Goal: Information Seeking & Learning: Check status

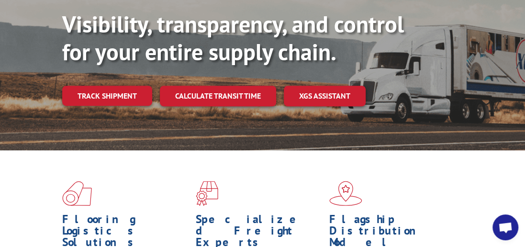
scroll to position [214, 0]
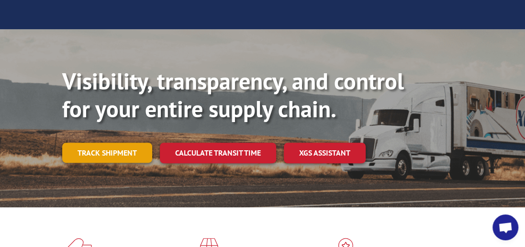
click at [111, 142] on link "Track shipment" at bounding box center [107, 152] width 90 height 20
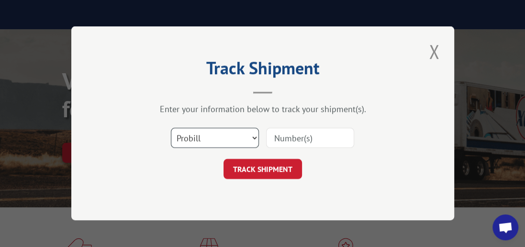
click at [255, 139] on select "Select category... Probill BOL PO" at bounding box center [215, 138] width 88 height 20
select select "bol"
click at [171, 128] on select "Select category... Probill BOL PO" at bounding box center [215, 138] width 88 height 20
click at [296, 143] on input at bounding box center [310, 138] width 88 height 20
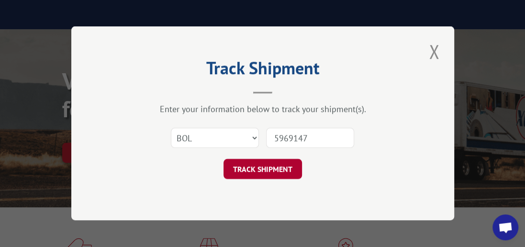
type input "5969147"
click at [258, 170] on button "TRACK SHIPMENT" at bounding box center [262, 169] width 78 height 20
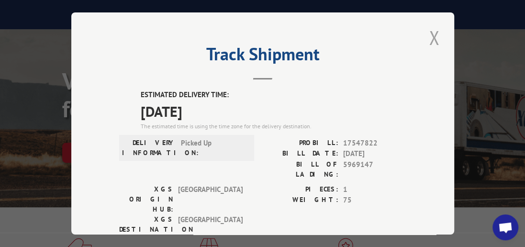
click at [427, 32] on button "Close modal" at bounding box center [434, 37] width 16 height 26
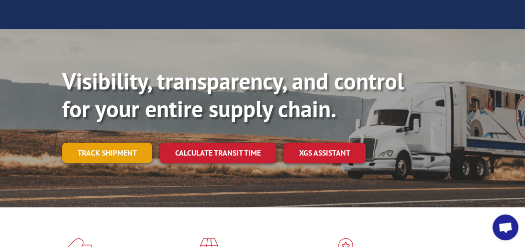
click at [137, 142] on link "Track shipment" at bounding box center [107, 152] width 90 height 20
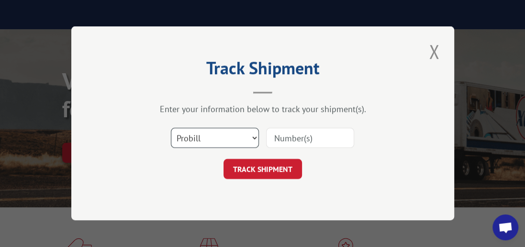
drag, startPoint x: 252, startPoint y: 138, endPoint x: 233, endPoint y: 146, distance: 21.0
click at [252, 138] on select "Select category... Probill BOL PO" at bounding box center [215, 138] width 88 height 20
select select "bol"
click at [171, 128] on select "Select category... Probill BOL PO" at bounding box center [215, 138] width 88 height 20
click at [305, 137] on input at bounding box center [310, 138] width 88 height 20
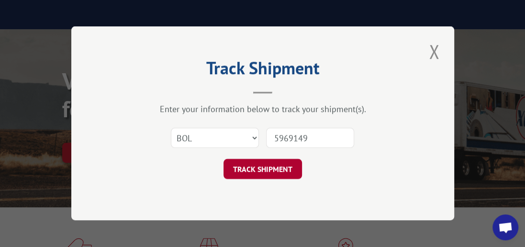
type input "5969149"
click at [249, 167] on button "TRACK SHIPMENT" at bounding box center [262, 169] width 78 height 20
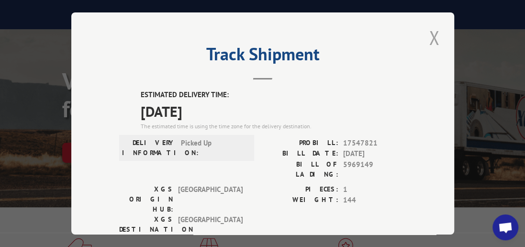
click at [430, 34] on button "Close modal" at bounding box center [434, 37] width 16 height 26
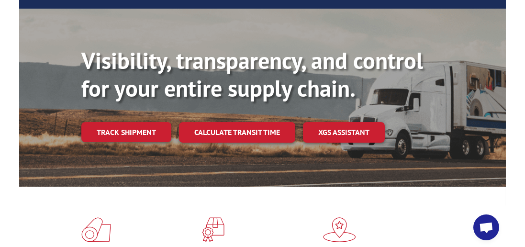
scroll to position [214, 0]
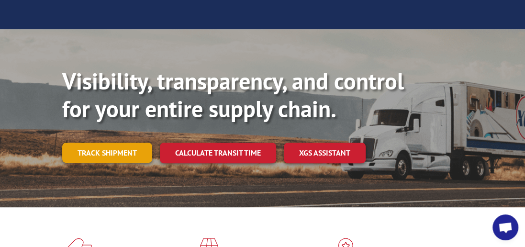
click at [109, 142] on link "Track shipment" at bounding box center [107, 152] width 90 height 20
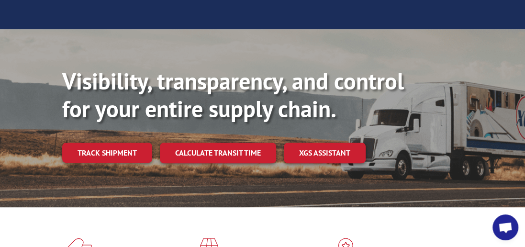
scroll to position [0, 0]
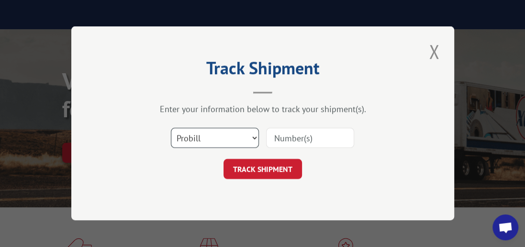
drag, startPoint x: 254, startPoint y: 135, endPoint x: 233, endPoint y: 146, distance: 24.0
click at [254, 135] on select "Select category... Probill BOL PO" at bounding box center [215, 138] width 88 height 20
select select "bol"
click at [171, 128] on select "Select category... Probill BOL PO" at bounding box center [215, 138] width 88 height 20
click at [306, 138] on input at bounding box center [310, 138] width 88 height 20
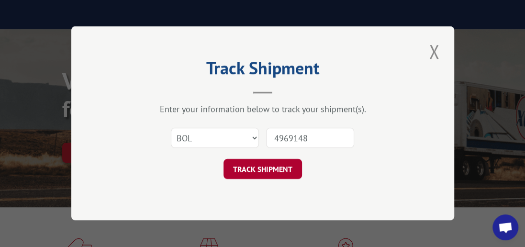
type input "4969148"
click at [243, 170] on button "TRACK SHIPMENT" at bounding box center [262, 169] width 78 height 20
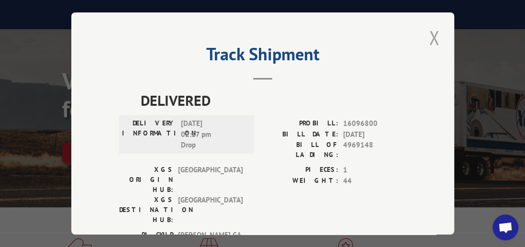
click at [430, 30] on button "Close modal" at bounding box center [434, 37] width 16 height 26
